Goal: Task Accomplishment & Management: Manage account settings

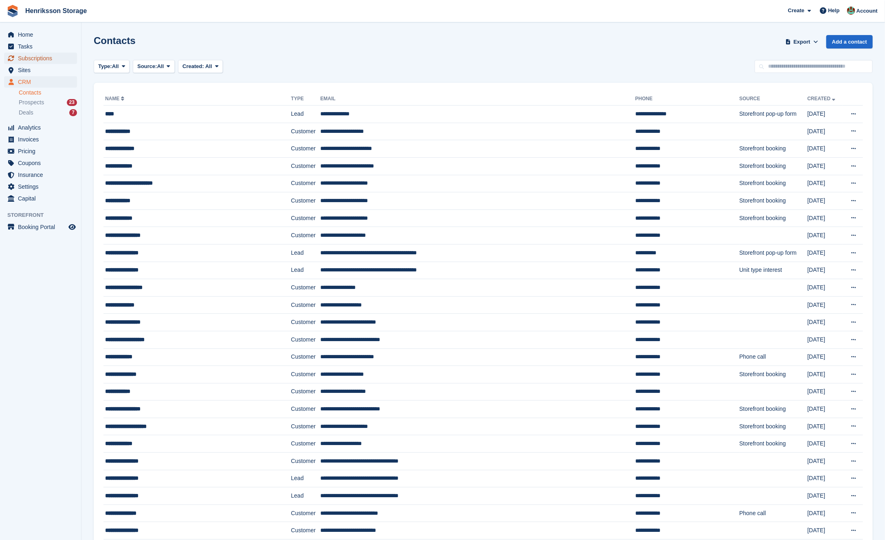
click at [47, 59] on span "Subscriptions" at bounding box center [42, 58] width 49 height 11
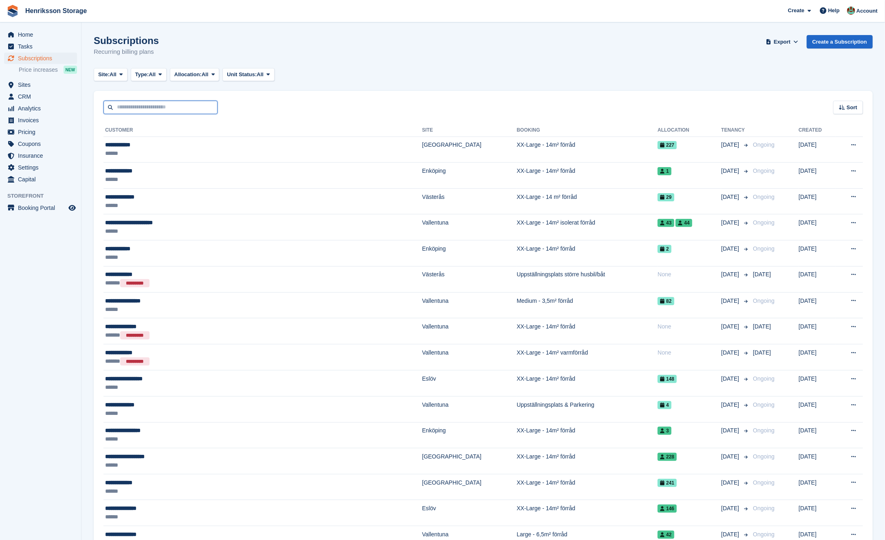
click at [169, 103] on input "text" at bounding box center [161, 107] width 114 height 13
type input "*"
click at [38, 90] on ul "Sites Sites" at bounding box center [40, 85] width 81 height 12
click at [35, 83] on span "Sites" at bounding box center [42, 84] width 49 height 11
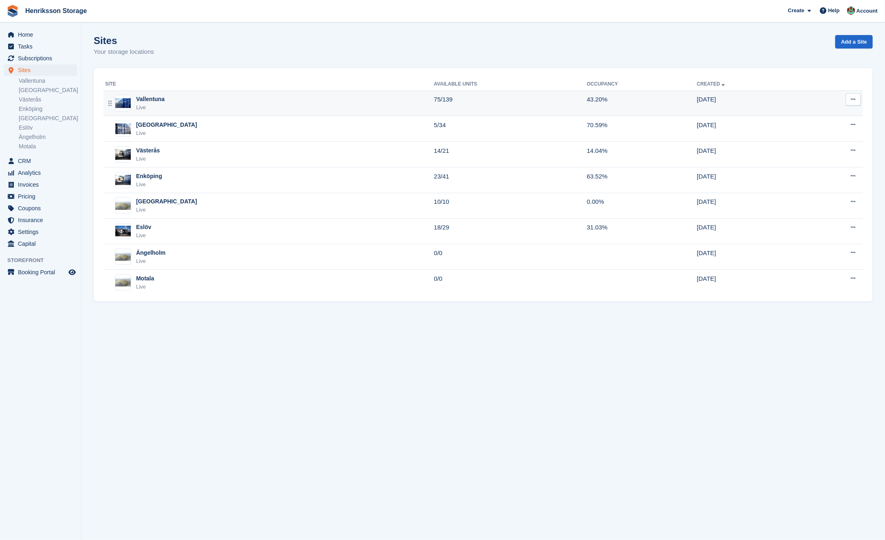
click at [214, 110] on div "Vallentuna Live" at bounding box center [269, 103] width 329 height 17
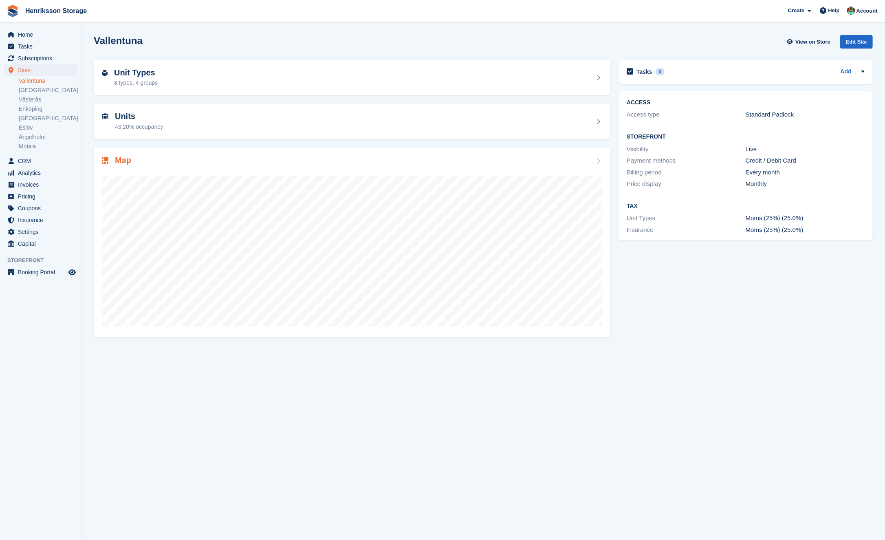
click at [398, 161] on div "Map" at bounding box center [352, 161] width 501 height 11
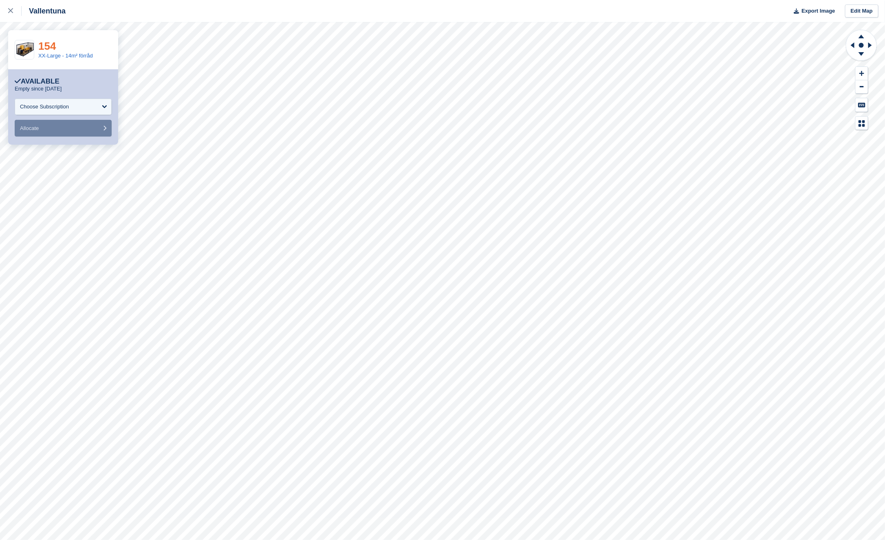
click at [51, 46] on link "154" at bounding box center [47, 46] width 18 height 12
click at [52, 43] on link "155" at bounding box center [47, 46] width 18 height 12
click at [53, 44] on link "154" at bounding box center [47, 46] width 18 height 12
click at [69, 55] on link "XX-Large - 14m² förråd" at bounding box center [65, 56] width 55 height 6
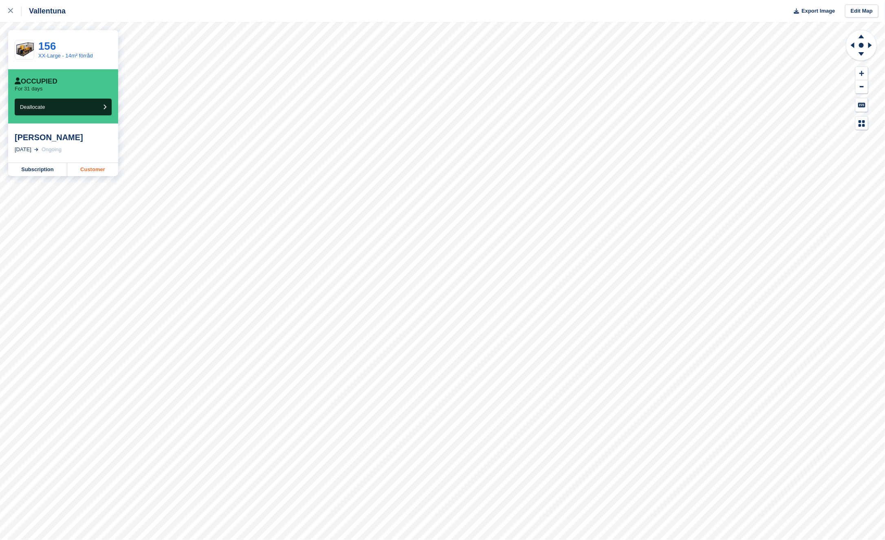
click at [93, 170] on link "Customer" at bounding box center [92, 169] width 51 height 13
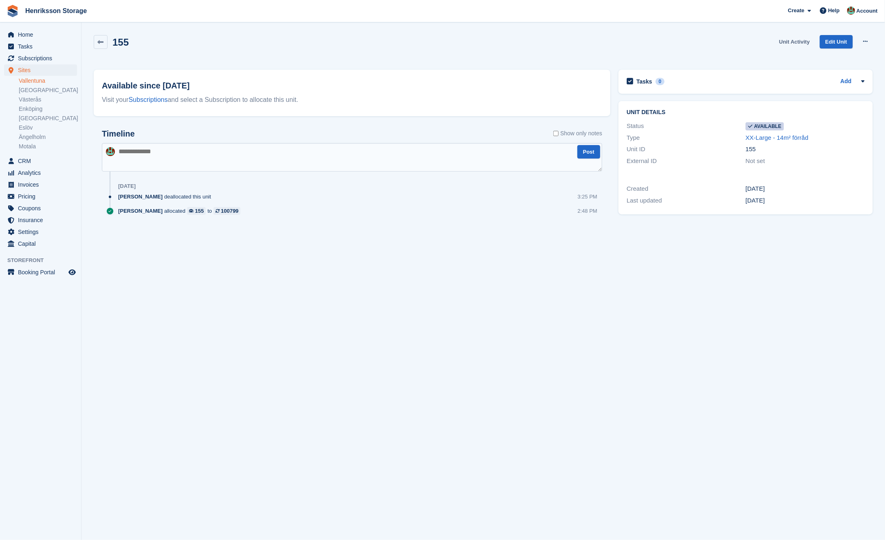
click at [790, 40] on link "Unit Activity" at bounding box center [794, 41] width 37 height 13
click at [797, 35] on link "Unit Activity" at bounding box center [794, 41] width 37 height 13
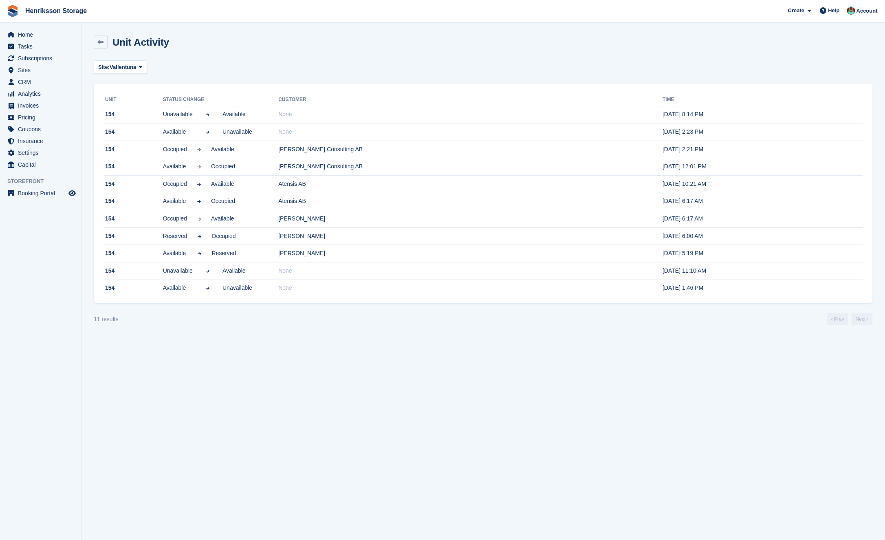
click at [796, 37] on div "Unit Activity" at bounding box center [483, 47] width 779 height 24
click at [100, 42] on icon at bounding box center [101, 42] width 6 height 6
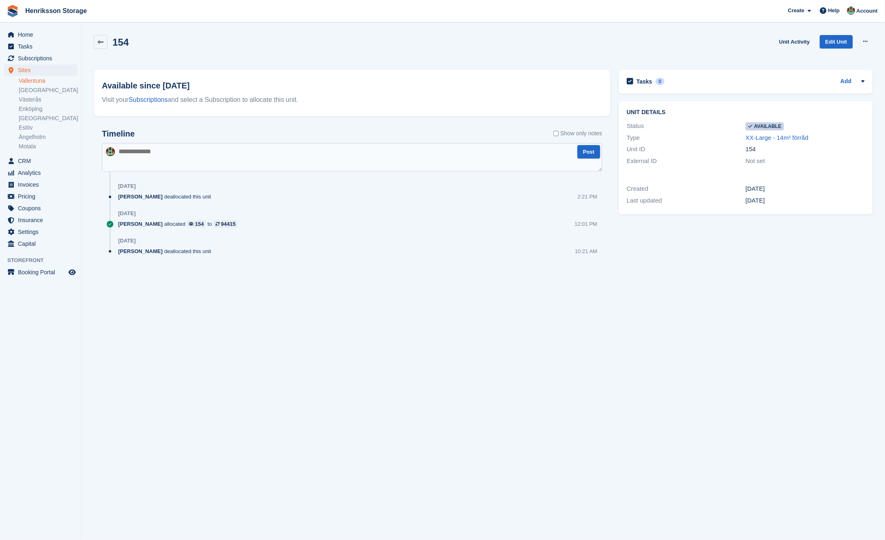
click at [128, 47] on h2 "154" at bounding box center [120, 42] width 16 height 11
click at [121, 40] on h2 "154" at bounding box center [120, 42] width 16 height 11
copy h2 "154"
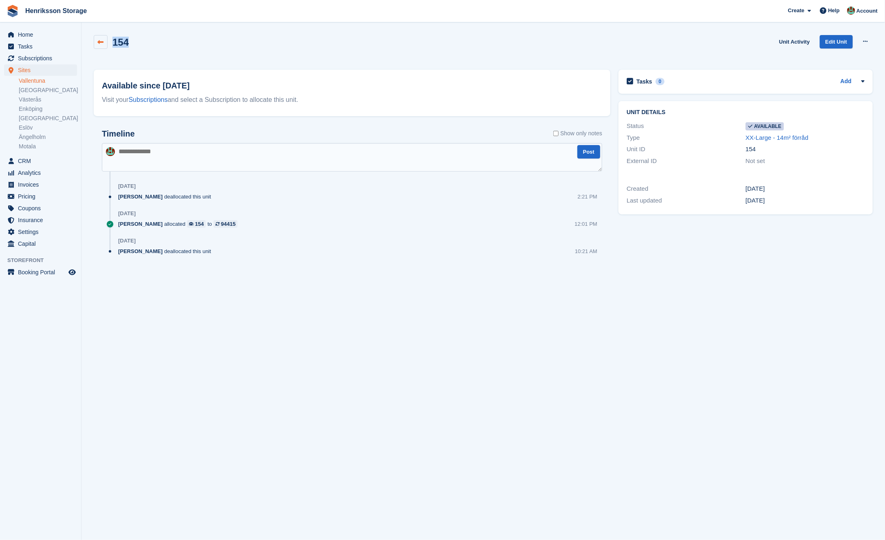
click at [100, 42] on icon at bounding box center [101, 42] width 6 height 6
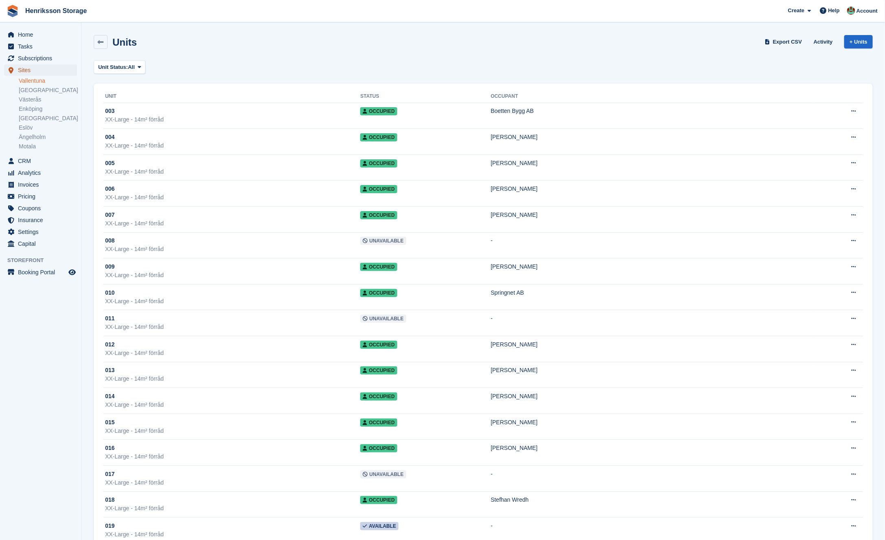
click at [39, 71] on span "Sites" at bounding box center [42, 69] width 49 height 11
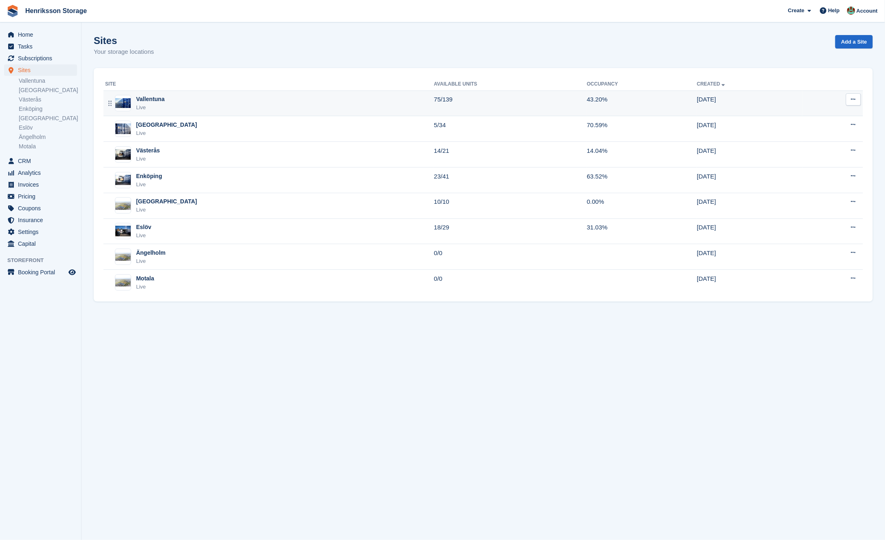
click at [222, 99] on div "Vallentuna Live" at bounding box center [269, 103] width 329 height 17
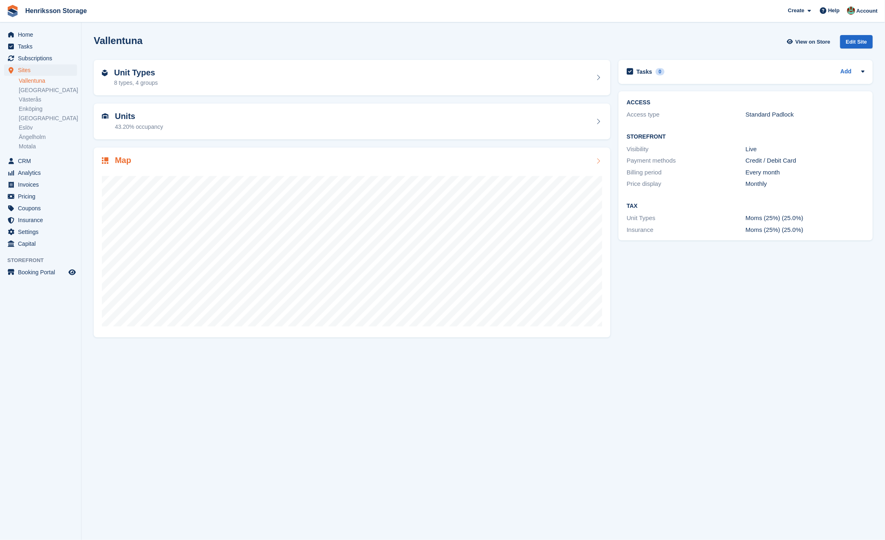
click at [196, 150] on div "Map" at bounding box center [352, 243] width 517 height 190
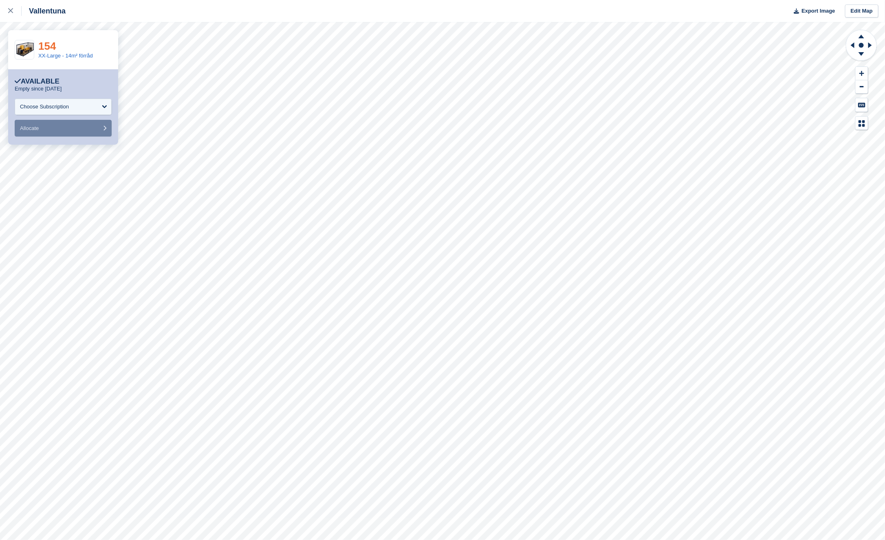
click at [52, 42] on link "154" at bounding box center [47, 46] width 18 height 12
click at [48, 44] on link "155" at bounding box center [47, 46] width 18 height 12
click at [73, 101] on div "Choose Subscription" at bounding box center [63, 107] width 97 height 16
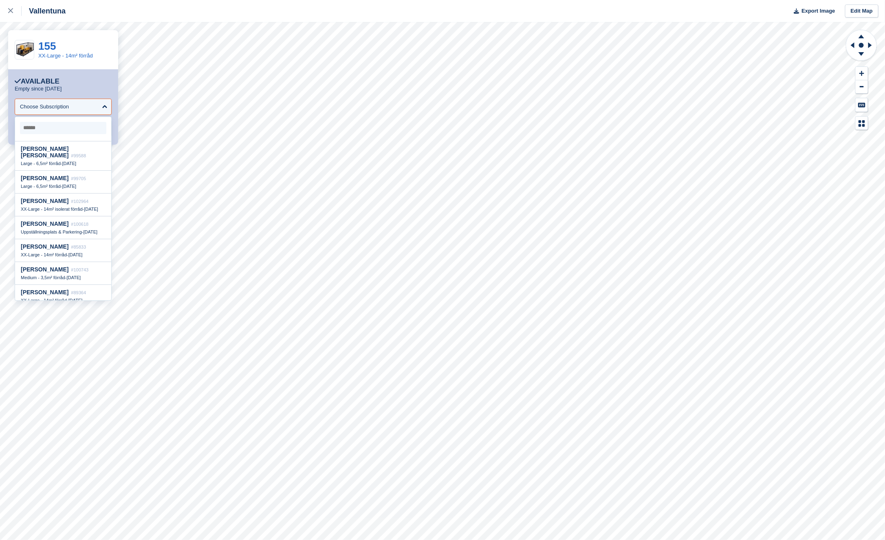
scroll to position [470, 0]
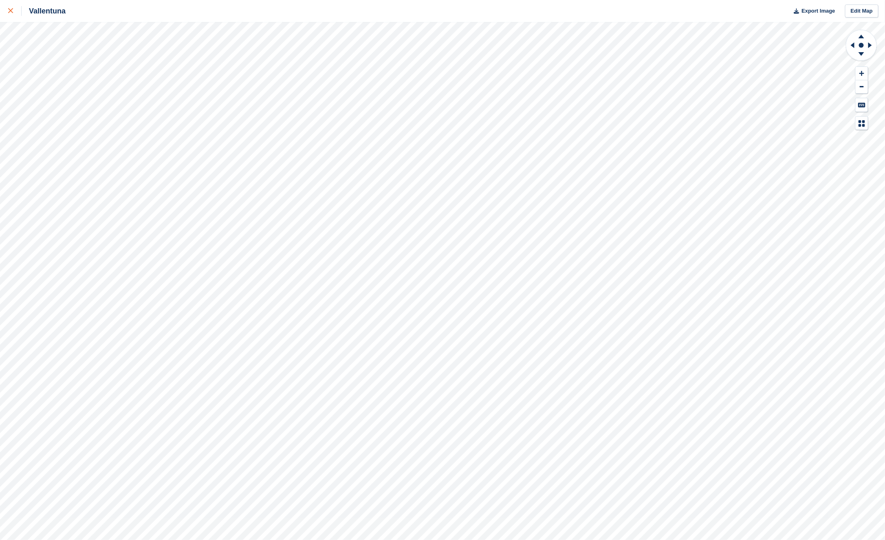
click at [11, 12] on icon at bounding box center [10, 10] width 5 height 5
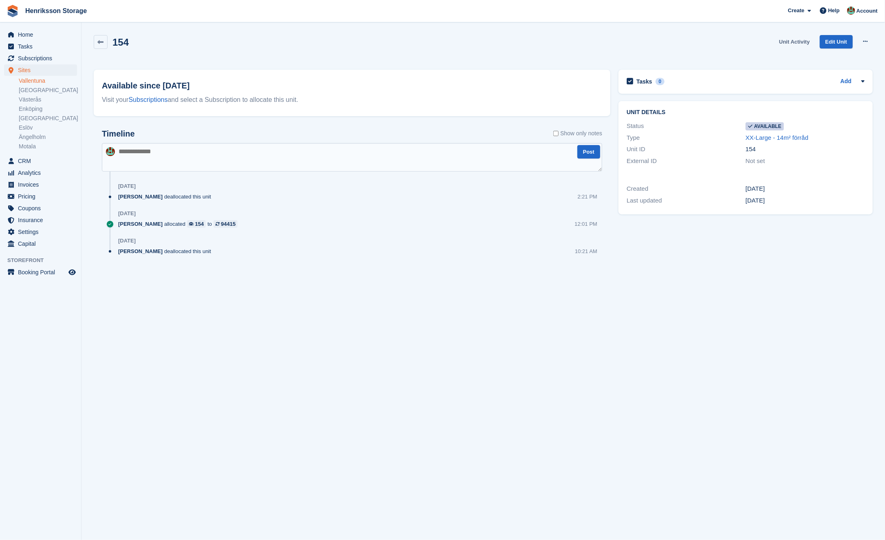
click at [800, 42] on link "Unit Activity" at bounding box center [794, 41] width 37 height 13
click at [793, 41] on link "Unit Activity" at bounding box center [794, 41] width 37 height 13
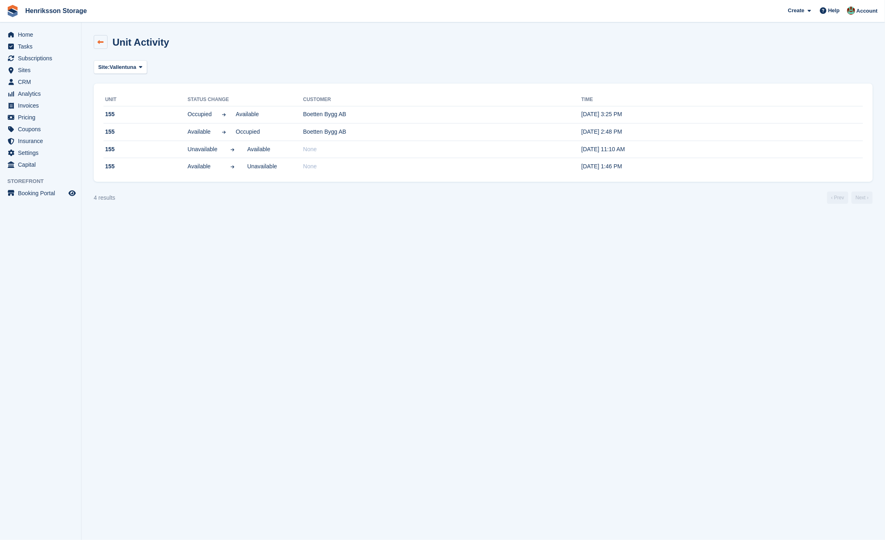
click at [100, 41] on icon at bounding box center [101, 42] width 6 height 6
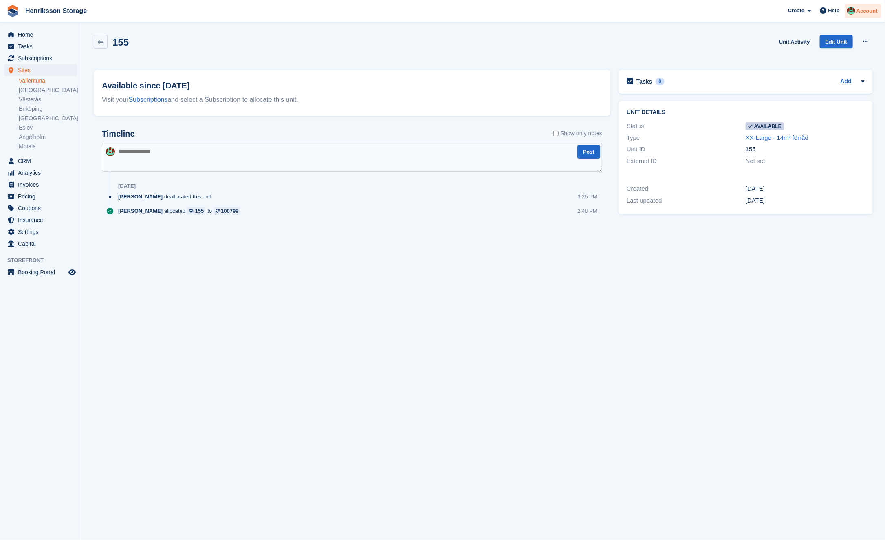
click at [871, 13] on span "Account" at bounding box center [867, 11] width 21 height 8
click at [814, 79] on div "Logout" at bounding box center [834, 82] width 80 height 9
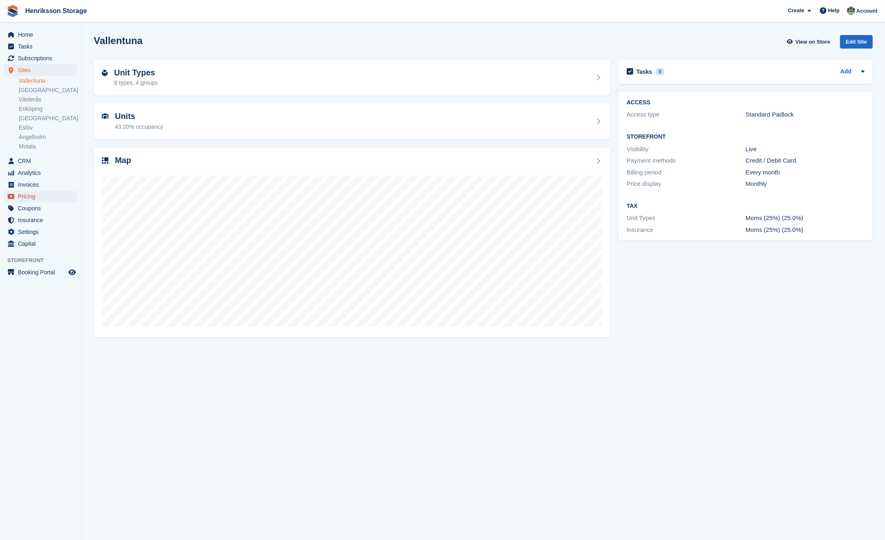
click at [46, 195] on span "Pricing" at bounding box center [42, 196] width 49 height 11
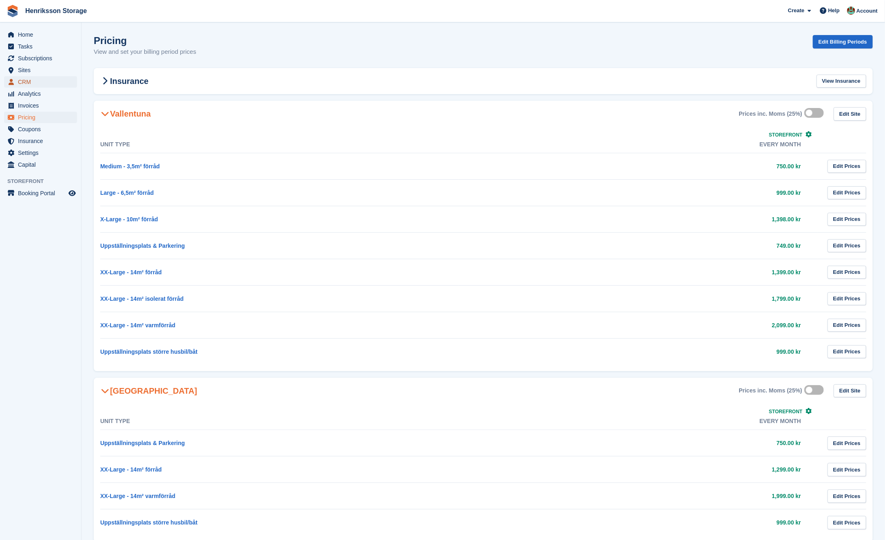
click at [43, 85] on span "CRM" at bounding box center [42, 81] width 49 height 11
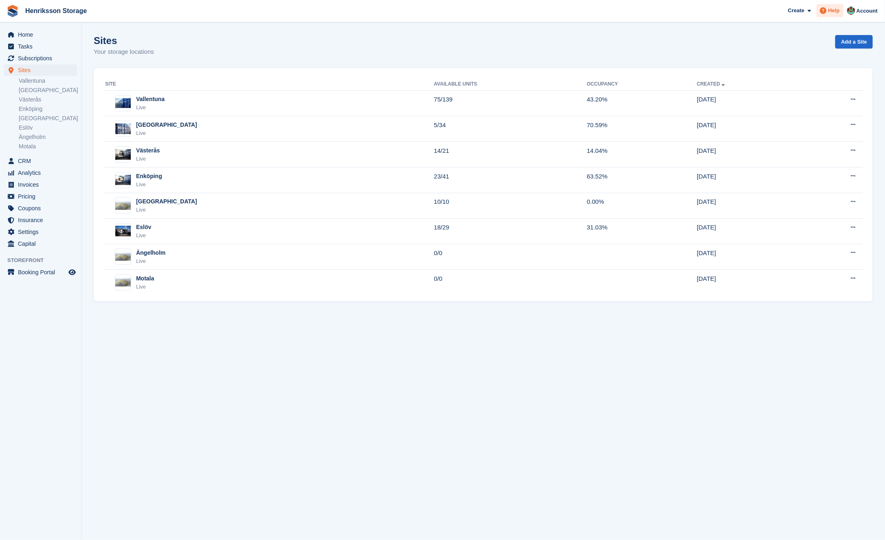
click at [838, 15] on div "Help" at bounding box center [830, 10] width 27 height 13
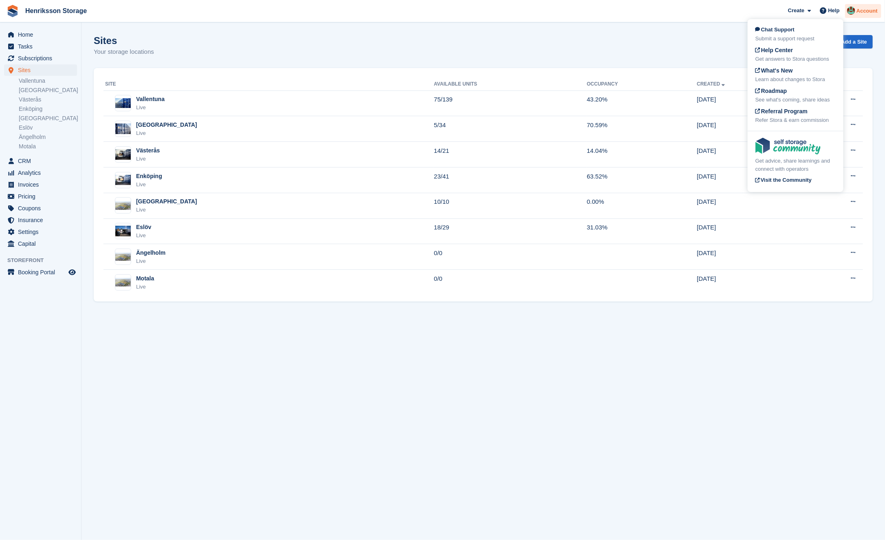
click at [864, 11] on span "Account" at bounding box center [867, 11] width 21 height 8
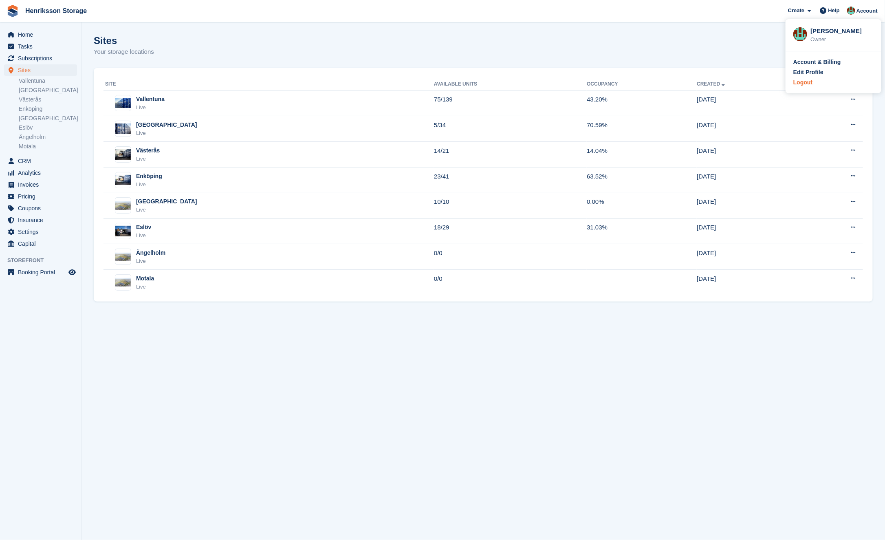
click at [817, 84] on div "Logout" at bounding box center [834, 82] width 80 height 9
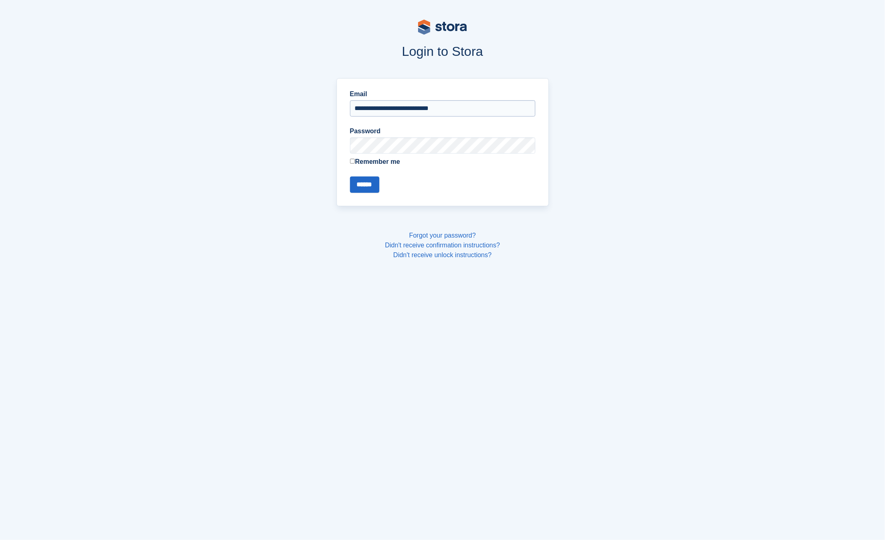
click at [397, 108] on input "**********" at bounding box center [442, 108] width 185 height 16
type input "**********"
click at [350, 176] on input "******" at bounding box center [364, 184] width 29 height 16
